Goal: Task Accomplishment & Management: Use online tool/utility

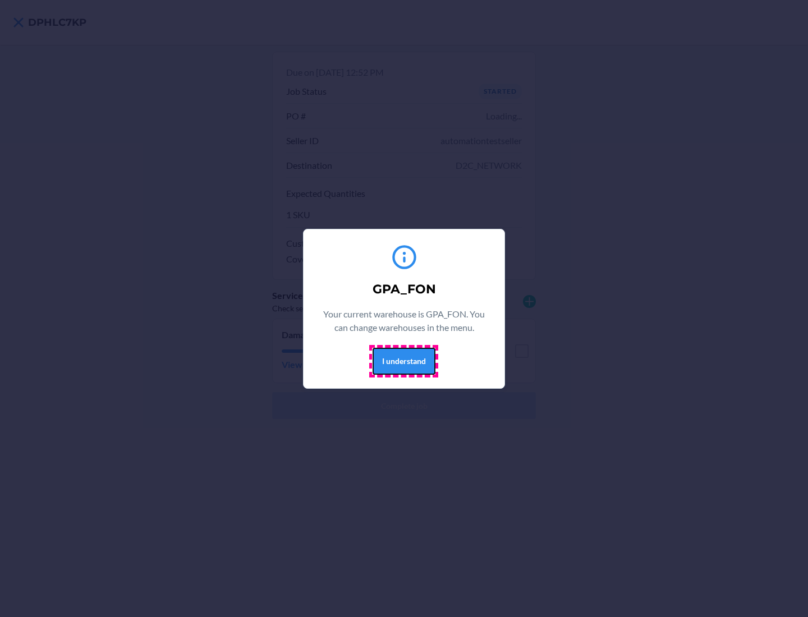
click at [404, 361] on button "I understand" at bounding box center [404, 361] width 63 height 27
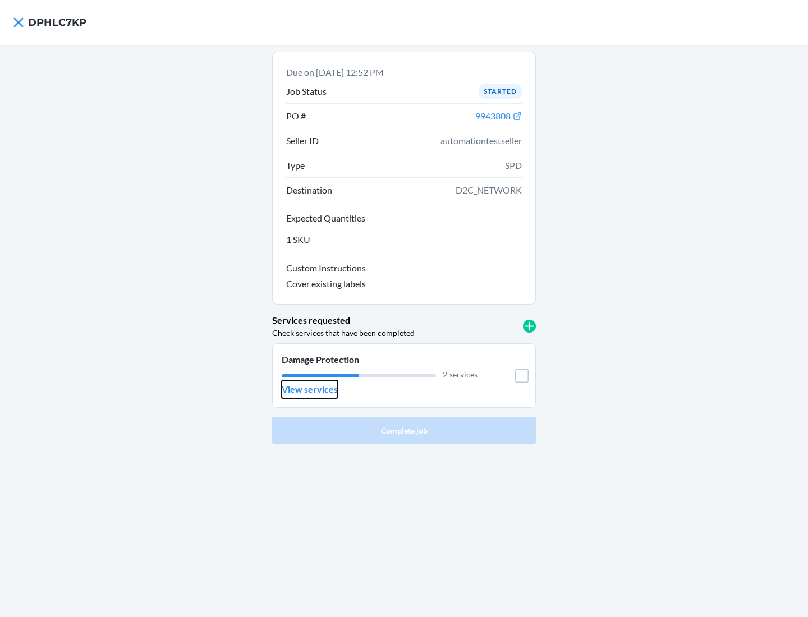
click at [309, 390] on p "View services" at bounding box center [310, 389] width 56 height 13
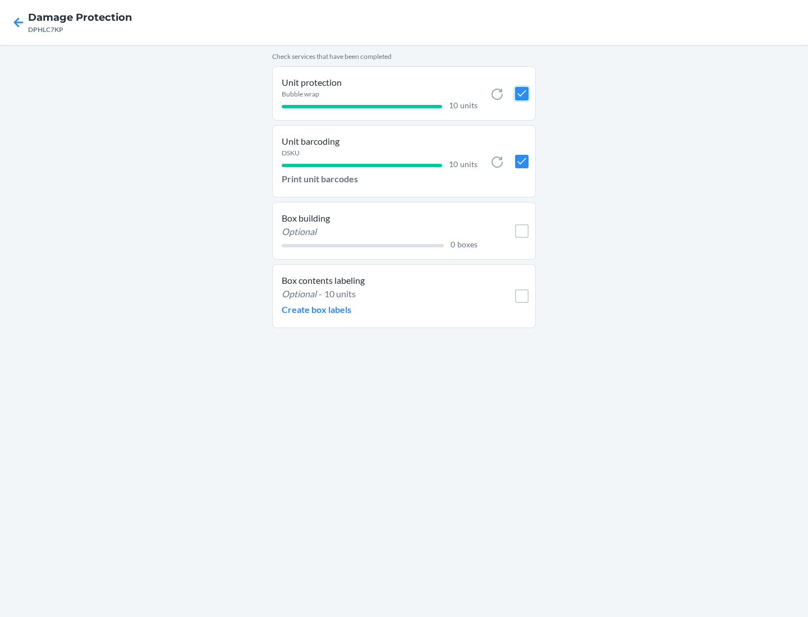
click at [521, 93] on input "checkbox" at bounding box center [521, 93] width 13 height 13
checkbox input "true"
